Goal: Information Seeking & Learning: Learn about a topic

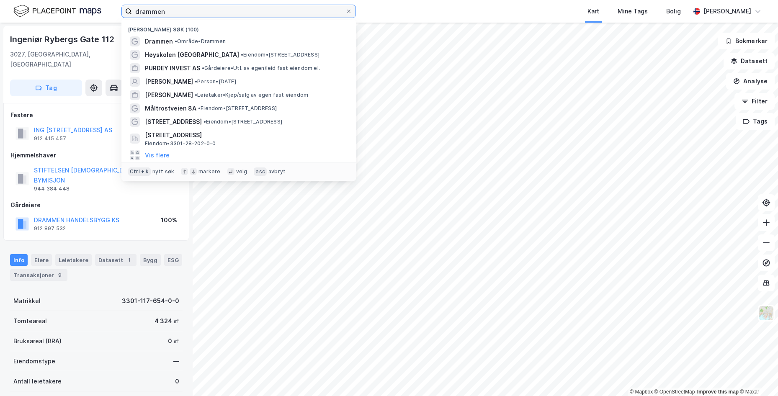
click at [240, 15] on input "drammen" at bounding box center [239, 11] width 214 height 13
drag, startPoint x: 240, startPoint y: 15, endPoint x: 85, endPoint y: 8, distance: 155.5
click at [132, 8] on input "drammen" at bounding box center [239, 11] width 214 height 13
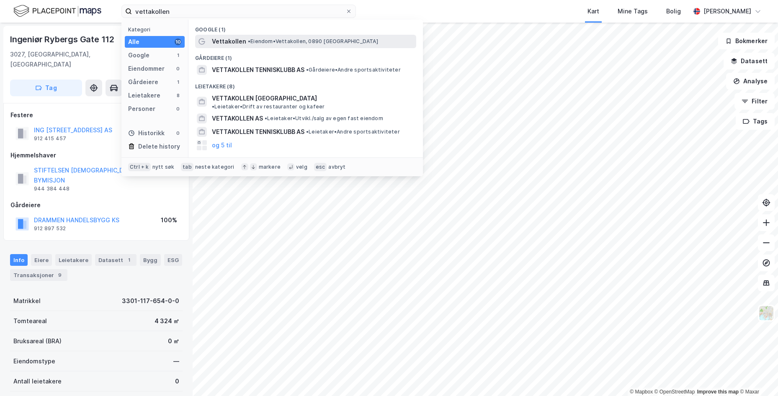
click at [294, 42] on span "• Eiendom • Vettakollen, [GEOGRAPHIC_DATA]" at bounding box center [313, 41] width 130 height 7
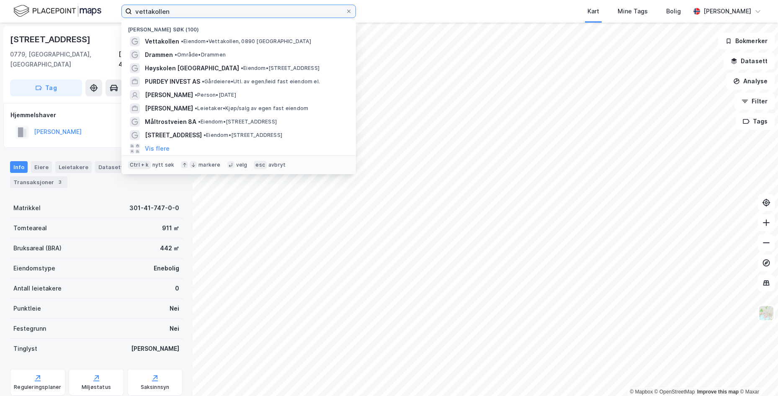
click at [213, 12] on input "vettakollen" at bounding box center [239, 11] width 214 height 13
click at [209, 13] on input "vettakollen" at bounding box center [239, 11] width 214 height 13
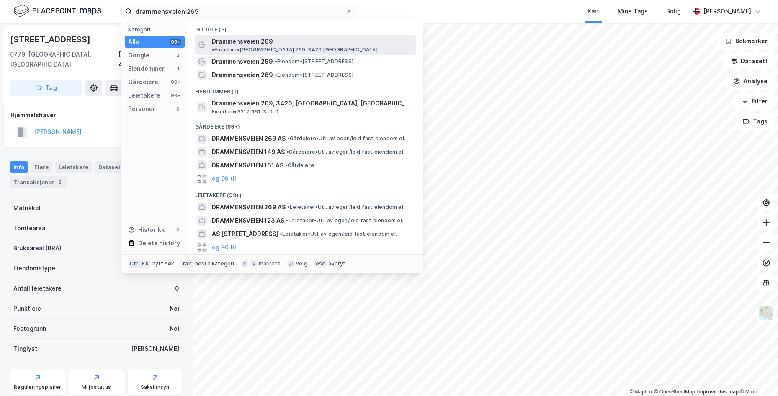
click at [320, 38] on div "Drammensveien 269 • Eiendom • [STREET_ADDRESS]" at bounding box center [313, 44] width 203 height 17
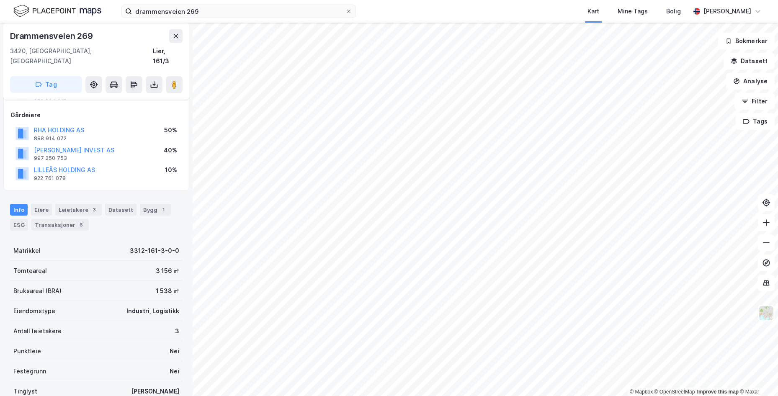
scroll to position [39, 0]
click at [60, 220] on div "Transaksjoner 6" at bounding box center [59, 226] width 57 height 12
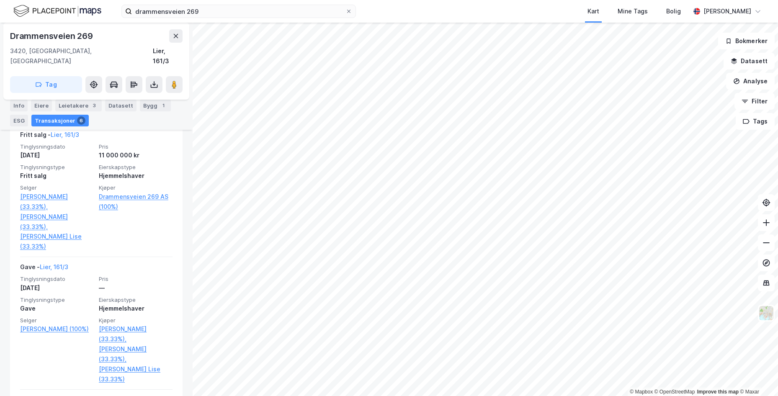
scroll to position [273, 0]
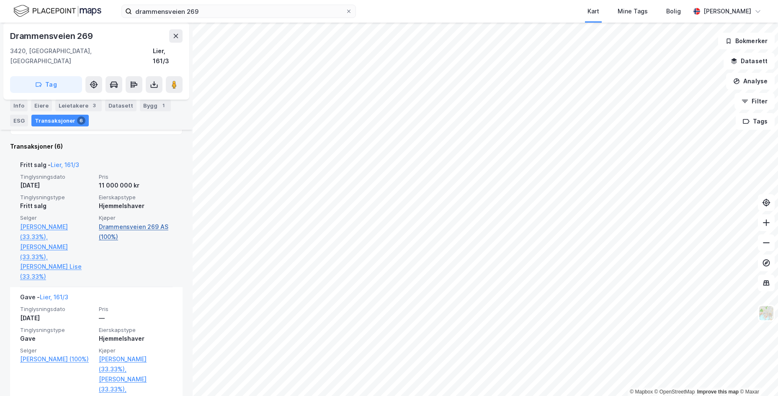
click at [129, 222] on link "Drammensveien 269 AS (100%)" at bounding box center [136, 232] width 74 height 20
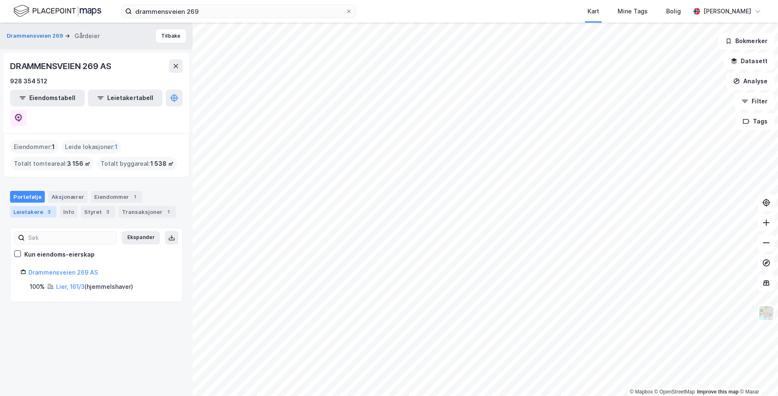
click at [34, 206] on div "Leietakere 3" at bounding box center [33, 212] width 46 height 12
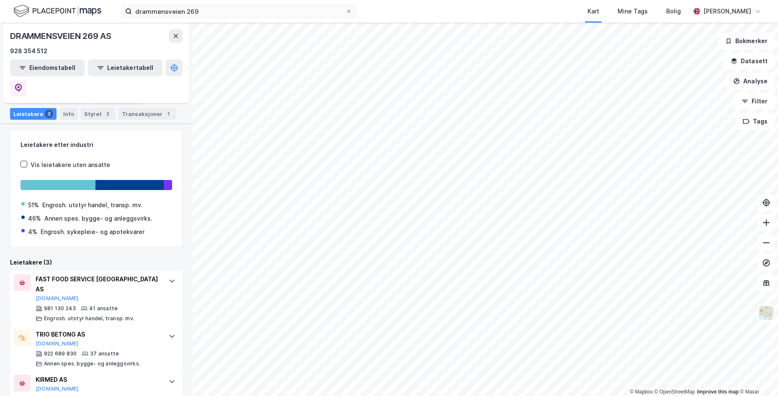
scroll to position [8, 0]
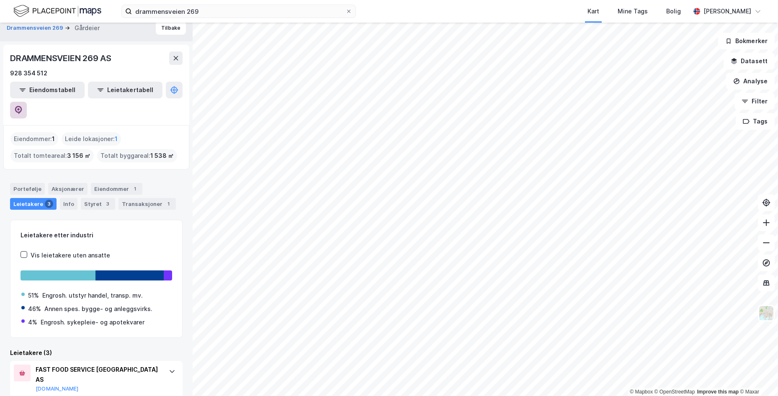
click at [23, 106] on icon at bounding box center [18, 110] width 8 height 8
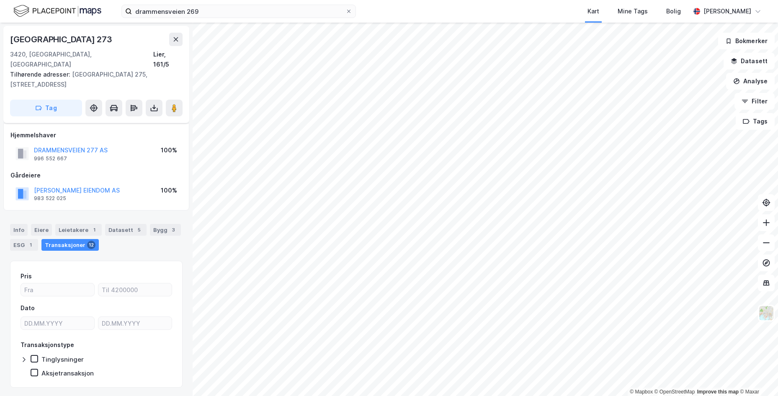
scroll to position [12, 0]
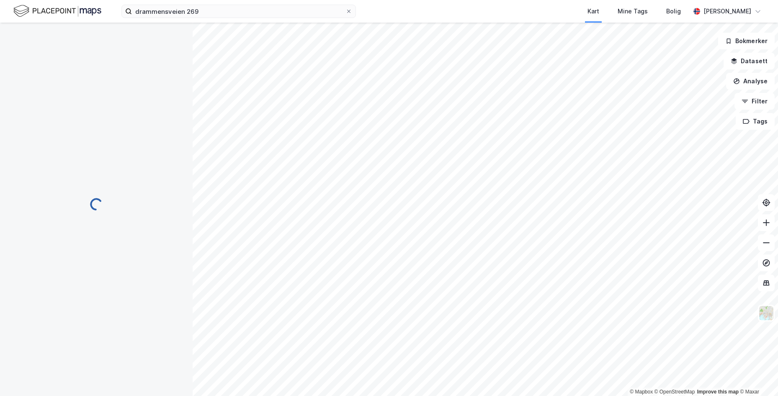
scroll to position [12, 0]
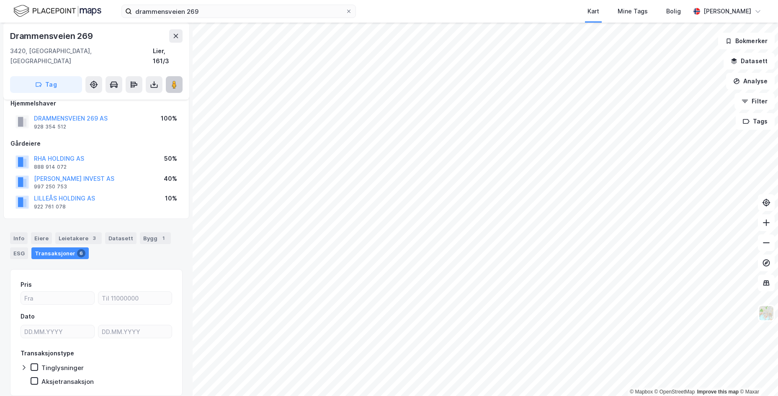
click at [173, 80] on image at bounding box center [174, 84] width 5 height 8
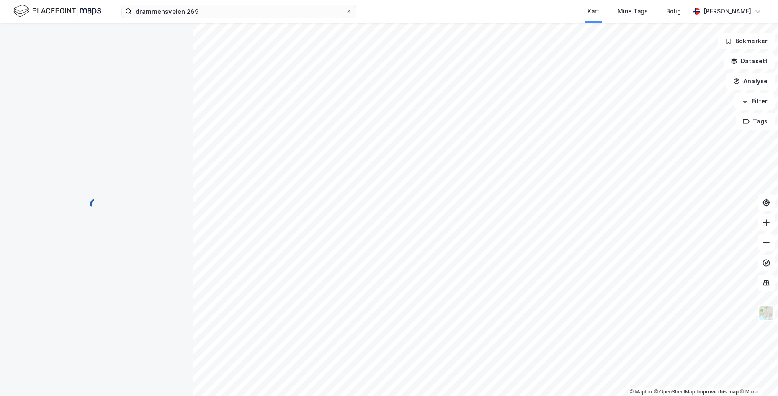
scroll to position [12, 0]
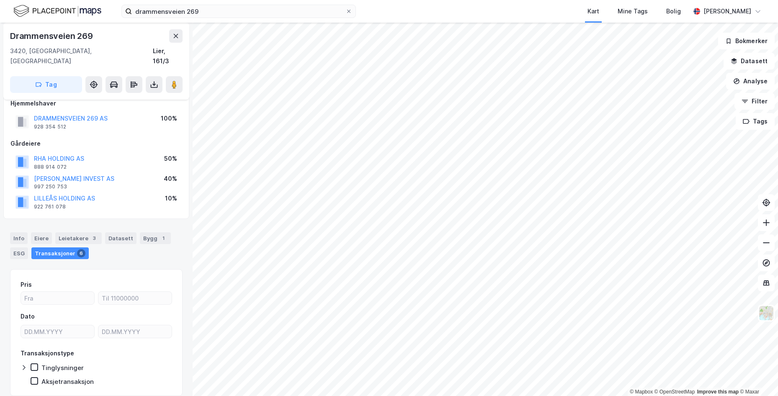
scroll to position [2, 0]
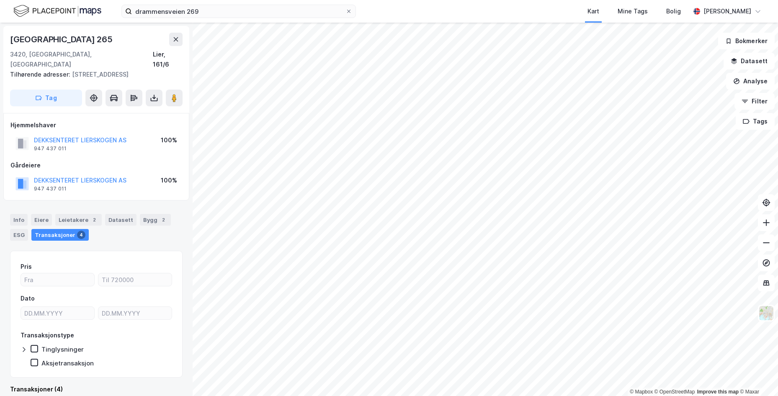
scroll to position [2, 0]
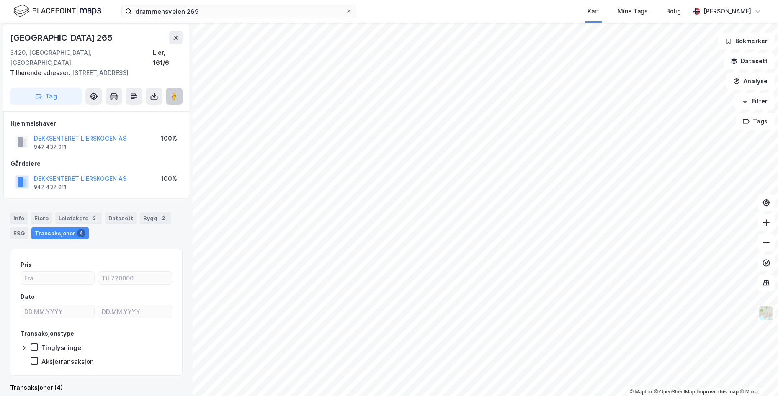
click at [174, 92] on image at bounding box center [174, 96] width 5 height 8
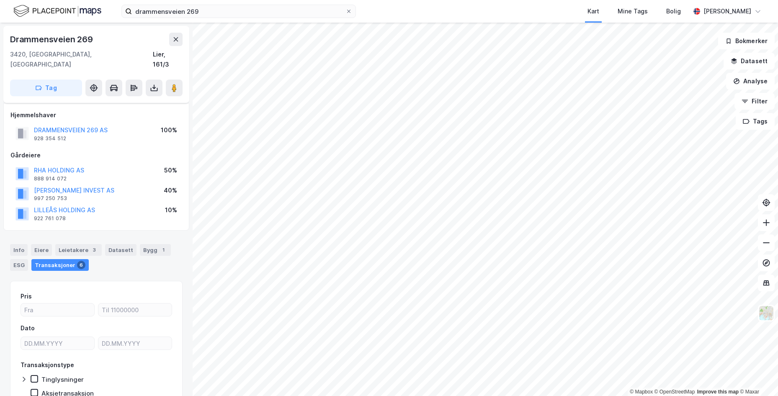
scroll to position [32, 0]
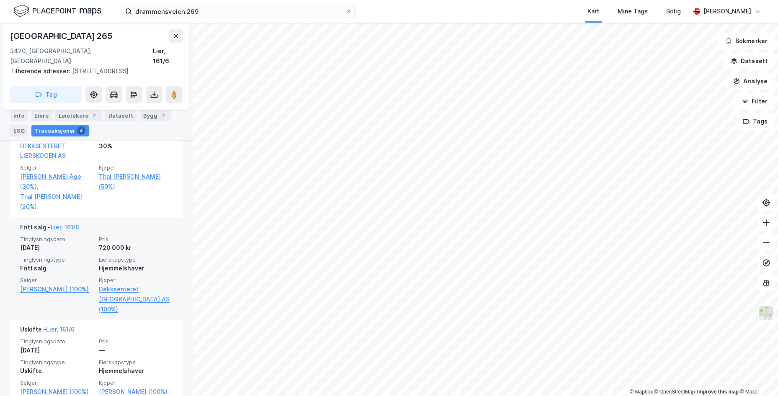
scroll to position [333, 0]
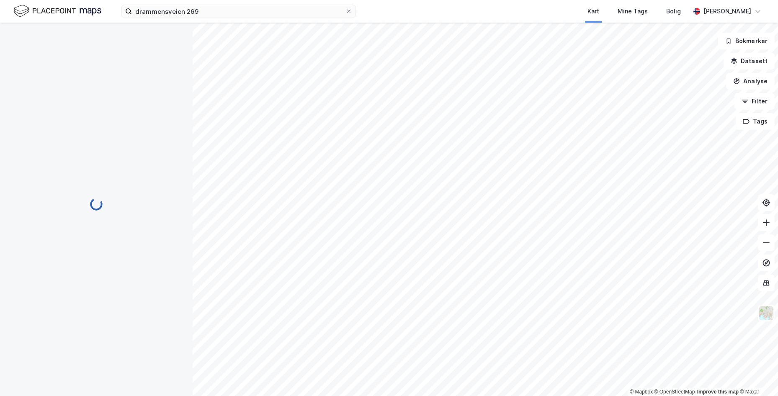
scroll to position [32, 0]
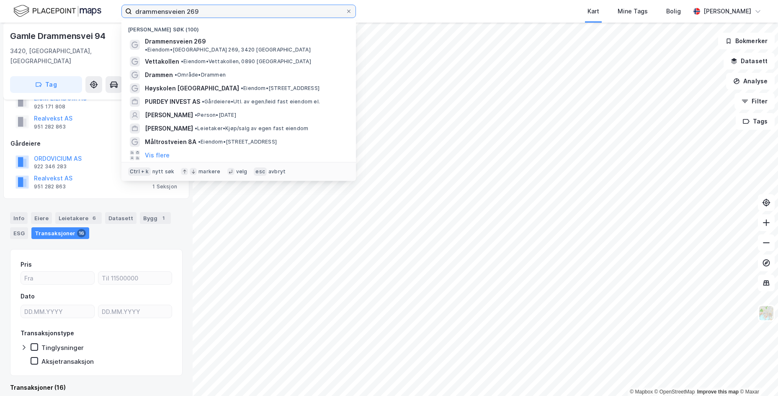
drag, startPoint x: 201, startPoint y: 11, endPoint x: 70, endPoint y: 10, distance: 131.5
click at [132, 10] on input "drammensveien 269" at bounding box center [239, 11] width 214 height 13
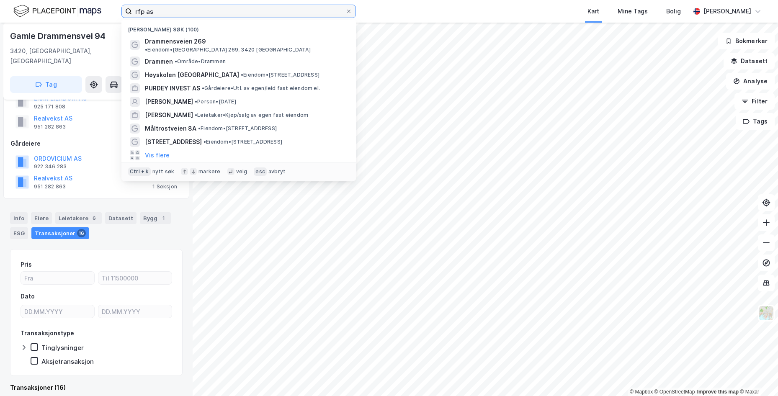
type input "rfp as"
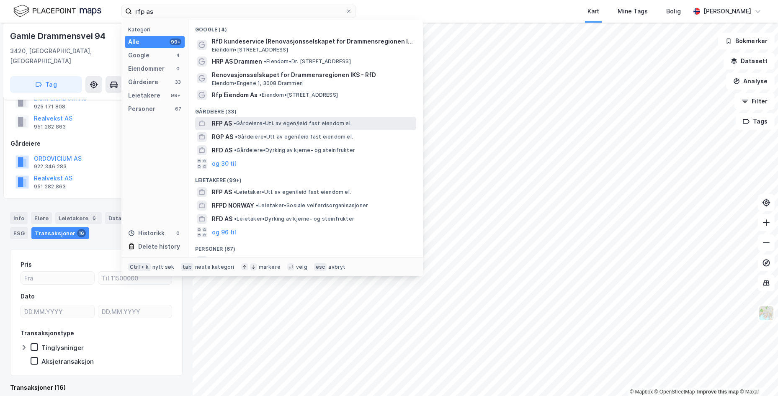
click at [248, 126] on span "• Gårdeiere • Utl. av egen/leid fast eiendom el." at bounding box center [293, 123] width 118 height 7
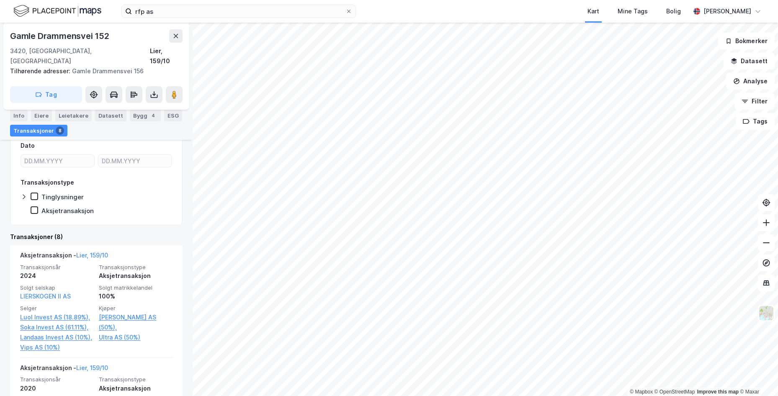
scroll to position [230, 0]
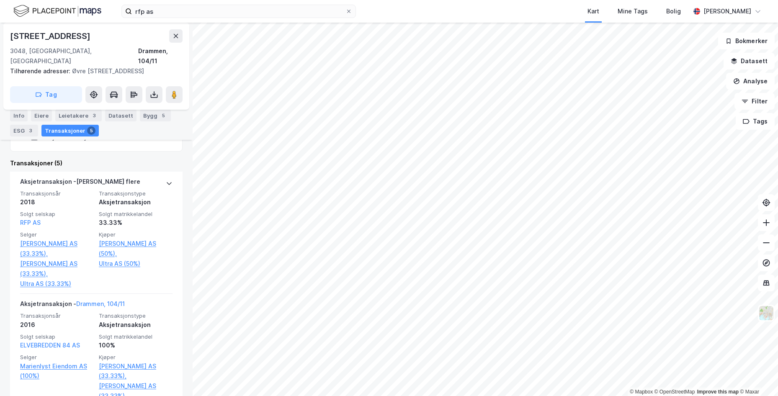
scroll to position [260, 0]
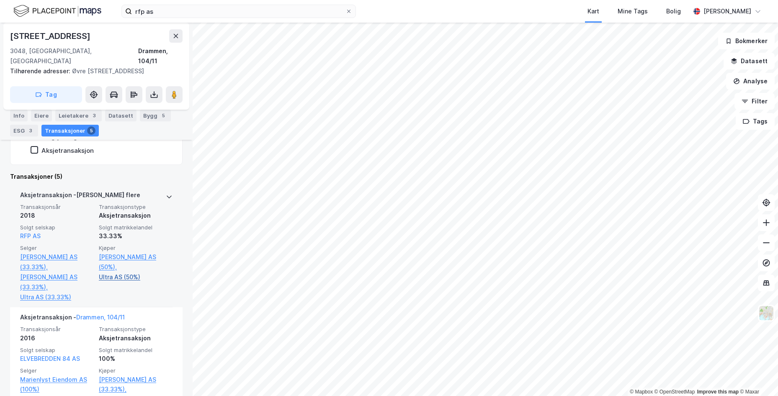
click at [134, 272] on link "Ultra AS (50%)" at bounding box center [136, 277] width 74 height 10
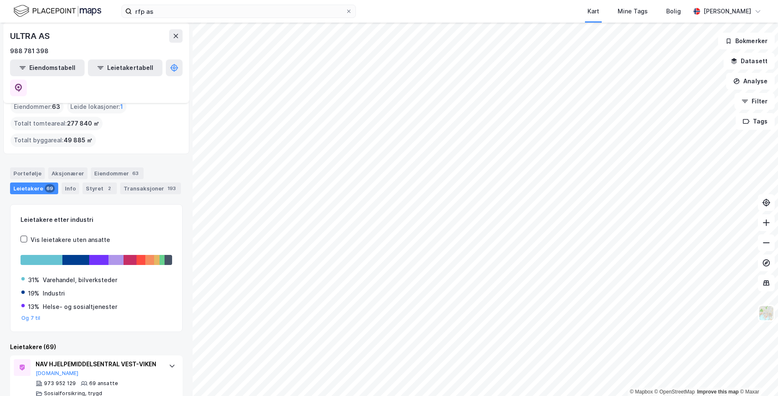
scroll to position [30, 0]
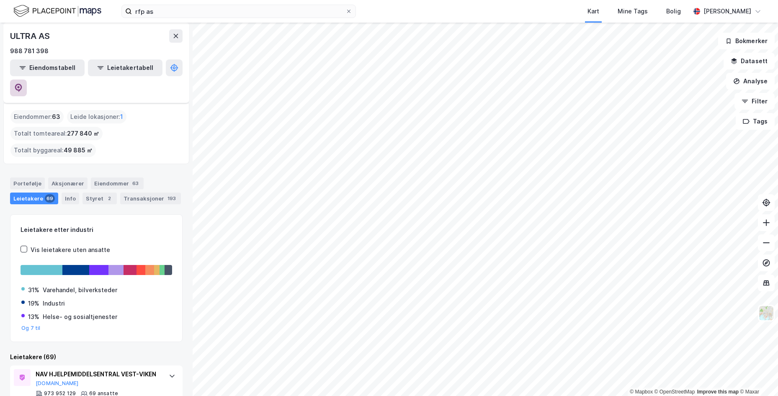
click at [23, 84] on icon at bounding box center [18, 88] width 8 height 8
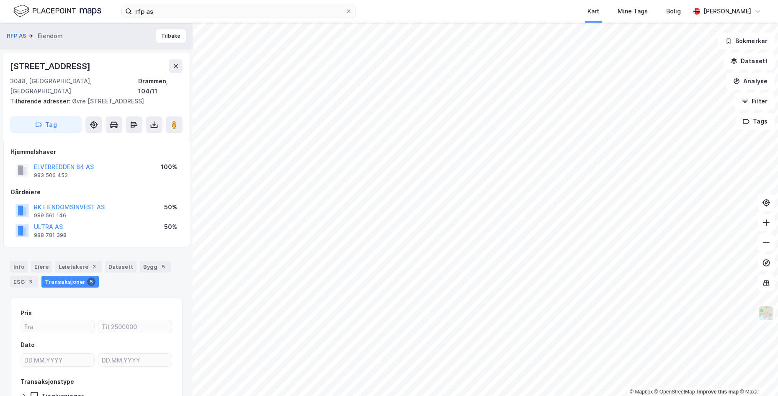
scroll to position [49, 0]
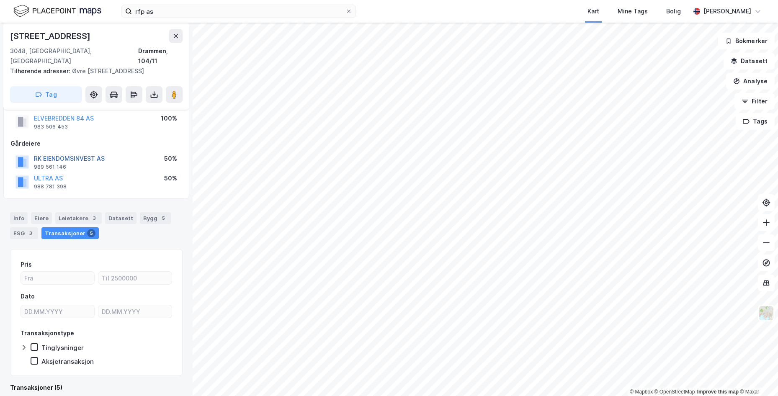
click at [0, 0] on button "RK EIENDOMSINVEST AS" at bounding box center [0, 0] width 0 height 0
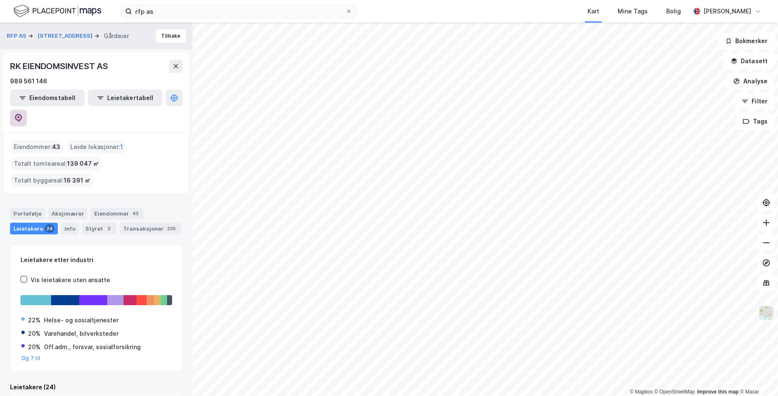
click at [27, 110] on button at bounding box center [18, 118] width 17 height 17
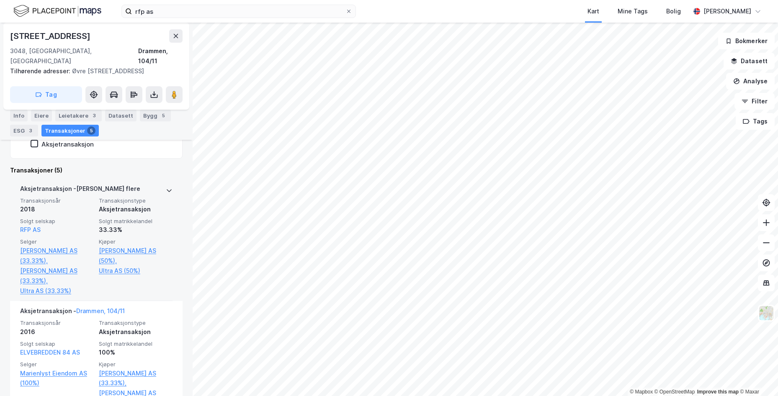
scroll to position [320, 0]
